Goal: Find specific page/section: Find specific page/section

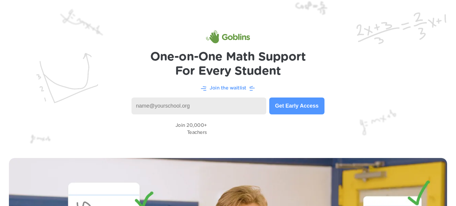
click at [247, 105] on input at bounding box center [199, 106] width 135 height 17
type input "o"
type input "S"
